Goal: Information Seeking & Learning: Learn about a topic

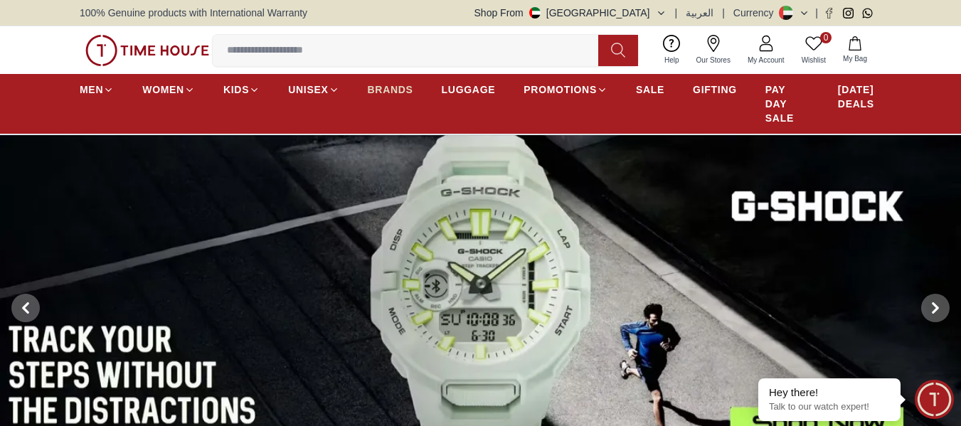
click at [397, 90] on span "BRANDS" at bounding box center [391, 90] width 46 height 14
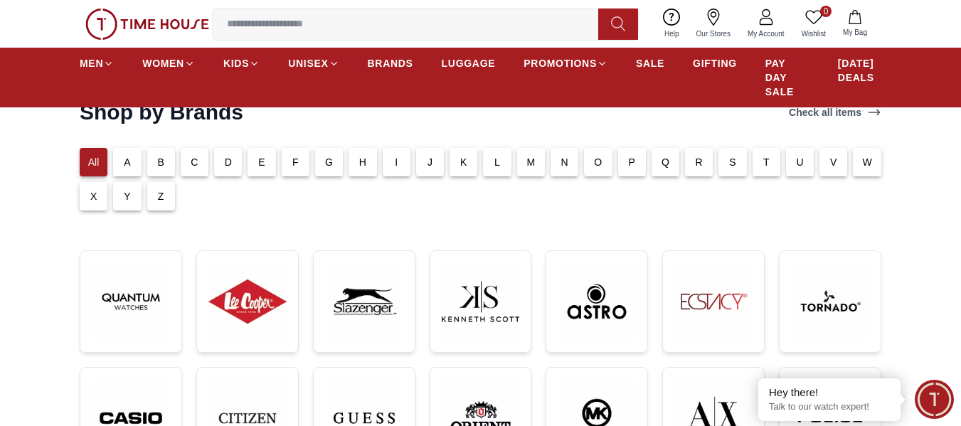
scroll to position [119, 0]
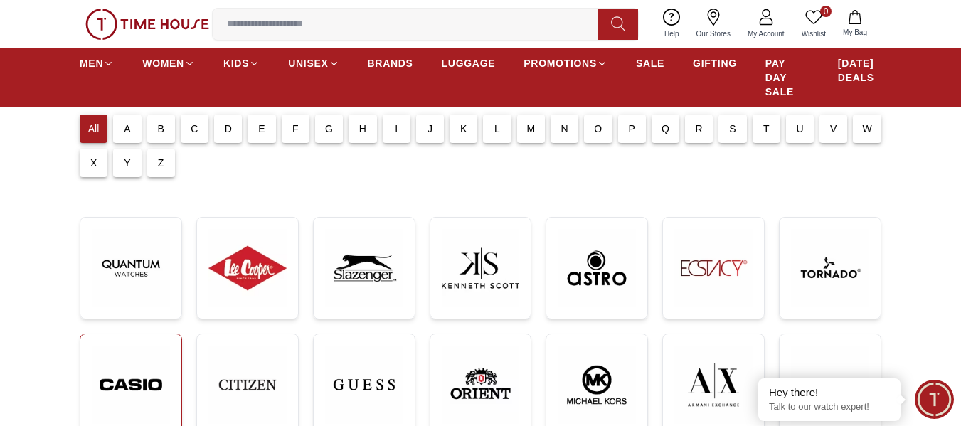
click at [110, 370] on img at bounding box center [131, 385] width 78 height 79
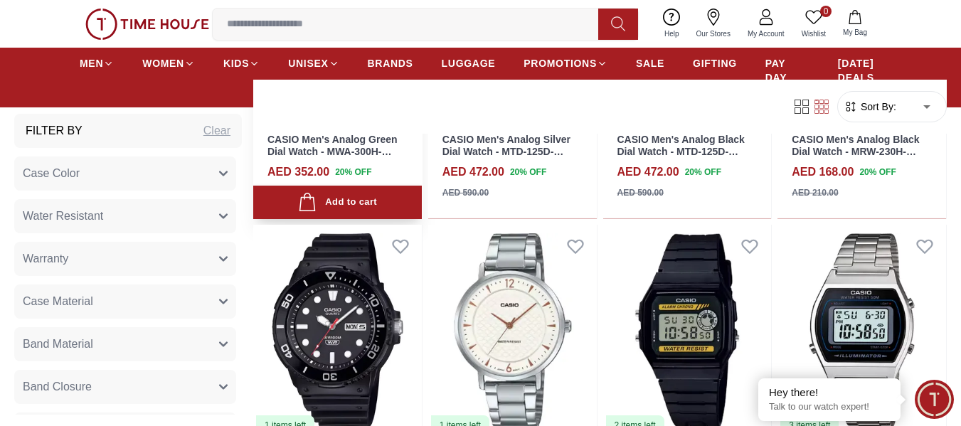
scroll to position [1778, 0]
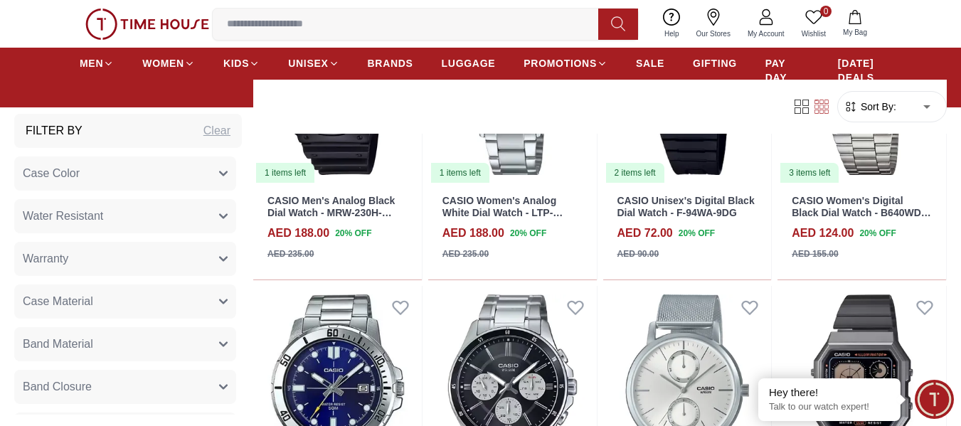
scroll to position [2253, 0]
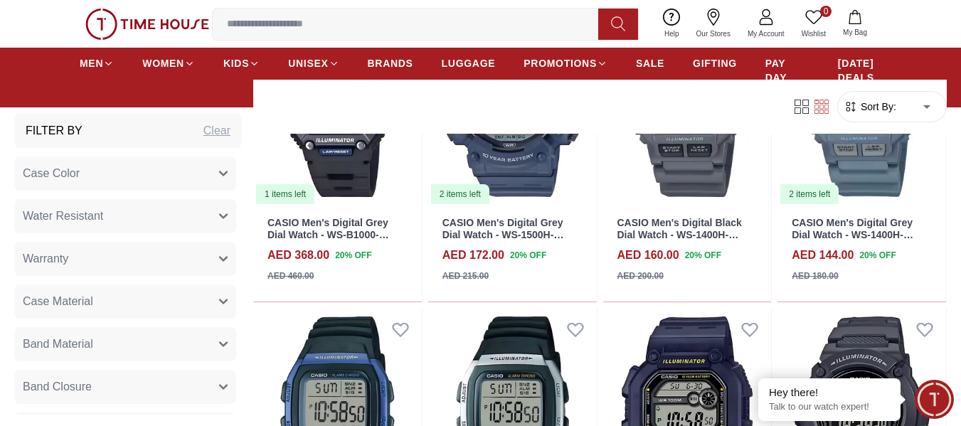
scroll to position [4624, 0]
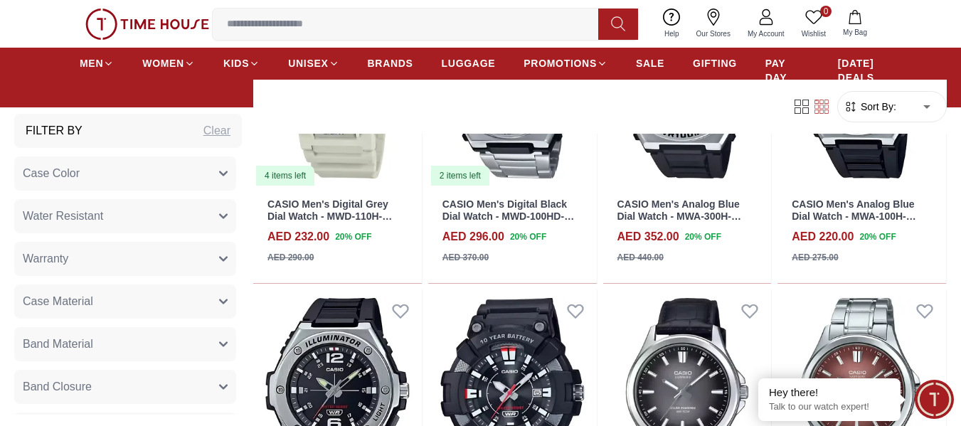
scroll to position [5572, 0]
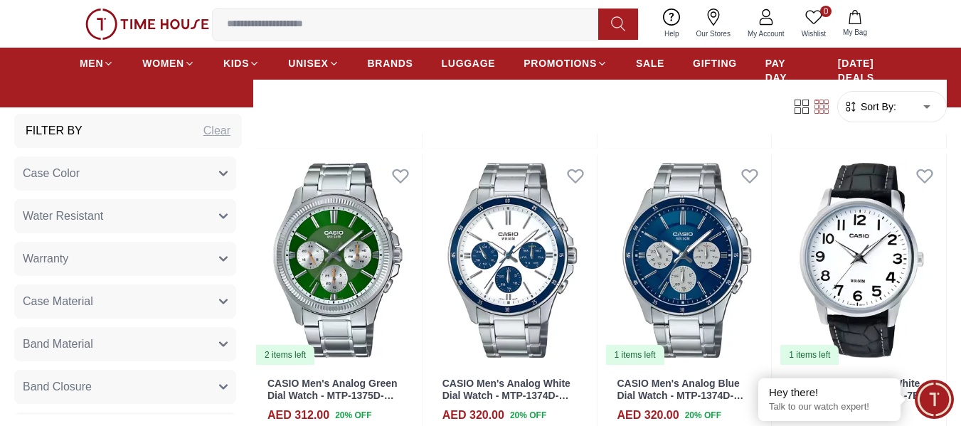
scroll to position [8180, 0]
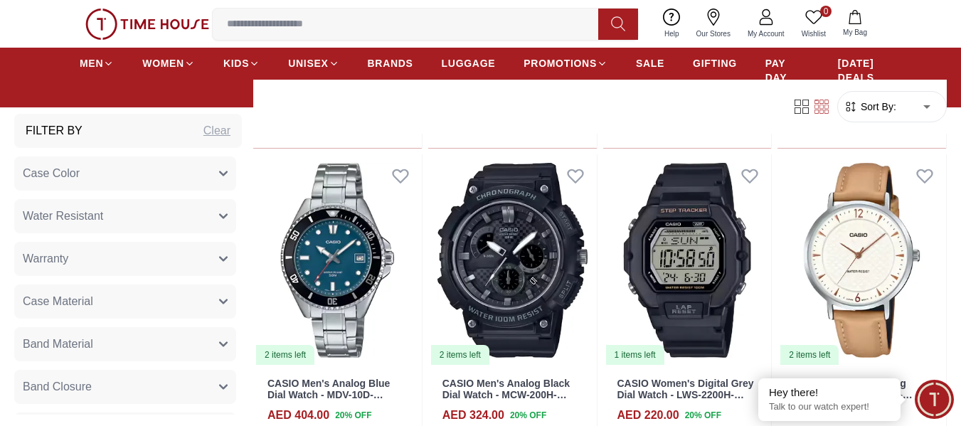
scroll to position [8773, 0]
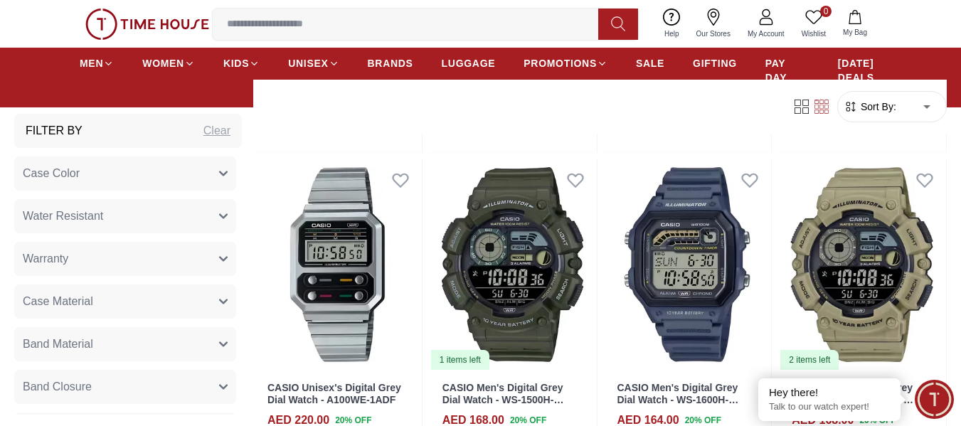
scroll to position [11262, 0]
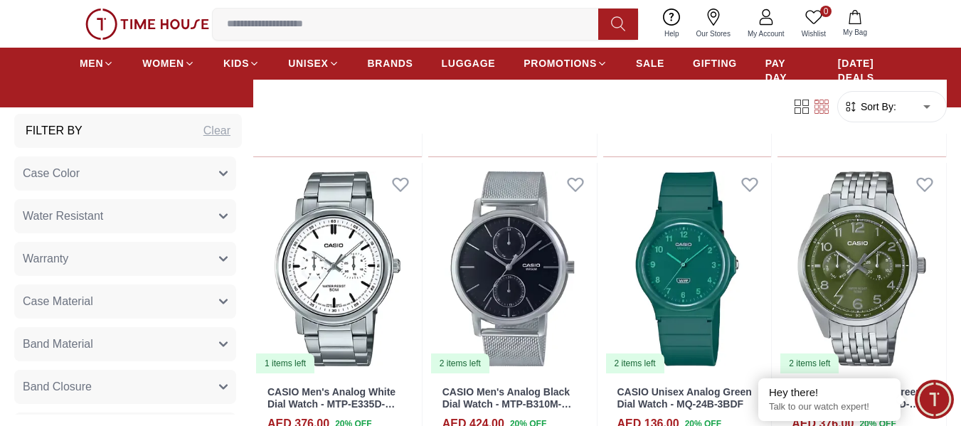
scroll to position [12888, 0]
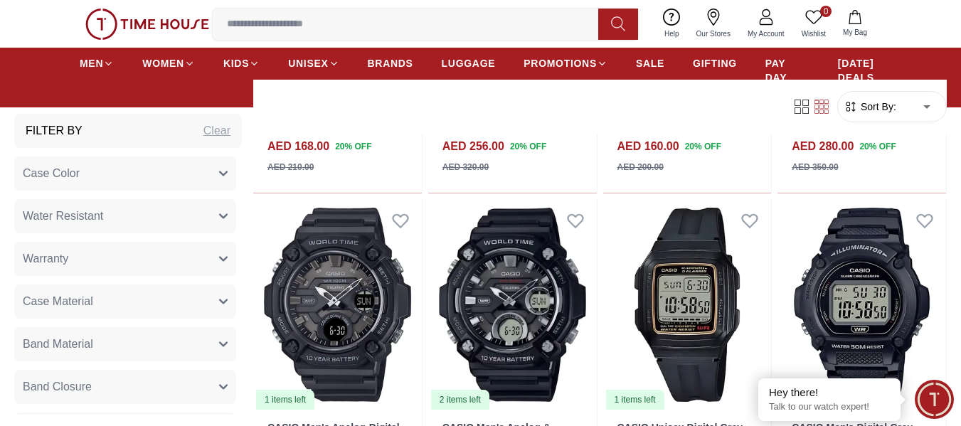
scroll to position [14450, 0]
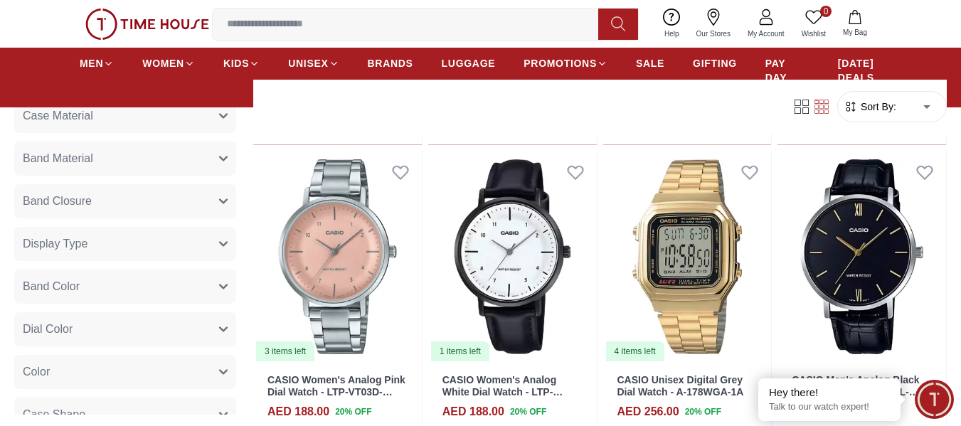
scroll to position [237, 0]
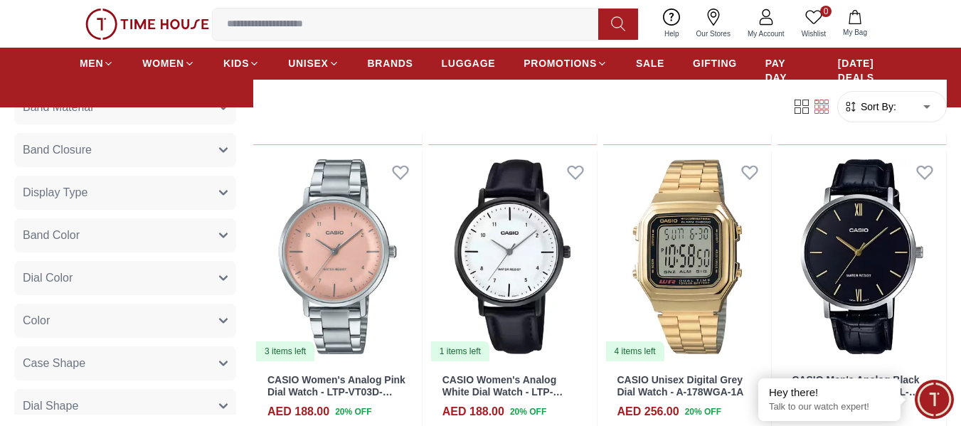
click at [211, 199] on button "Display Type" at bounding box center [125, 193] width 222 height 34
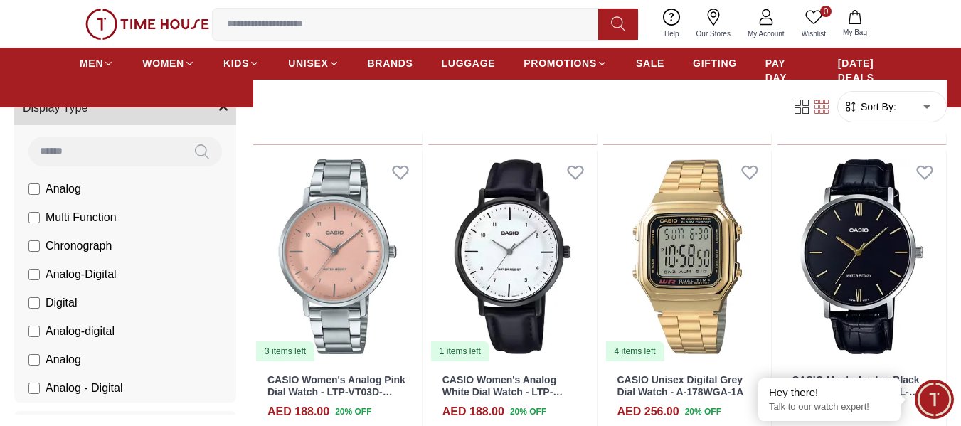
scroll to position [356, 0]
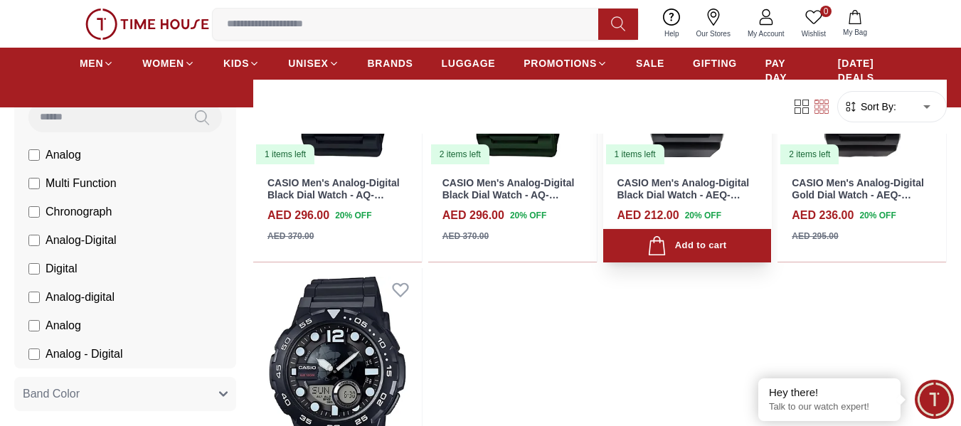
scroll to position [830, 0]
